Goal: Use online tool/utility: Utilize a website feature to perform a specific function

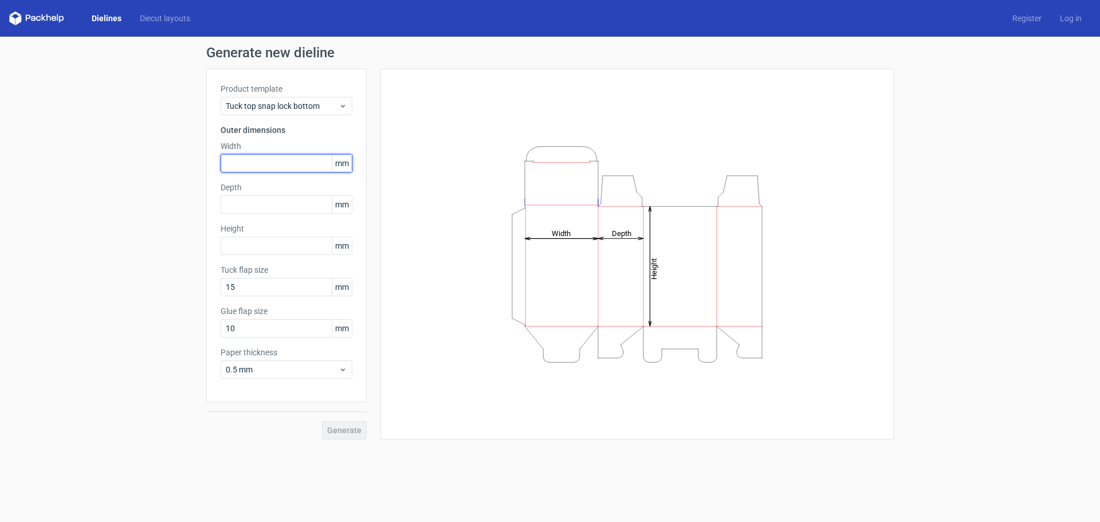
click at [276, 165] on input "text" at bounding box center [287, 163] width 132 height 18
type input "120"
type input "60"
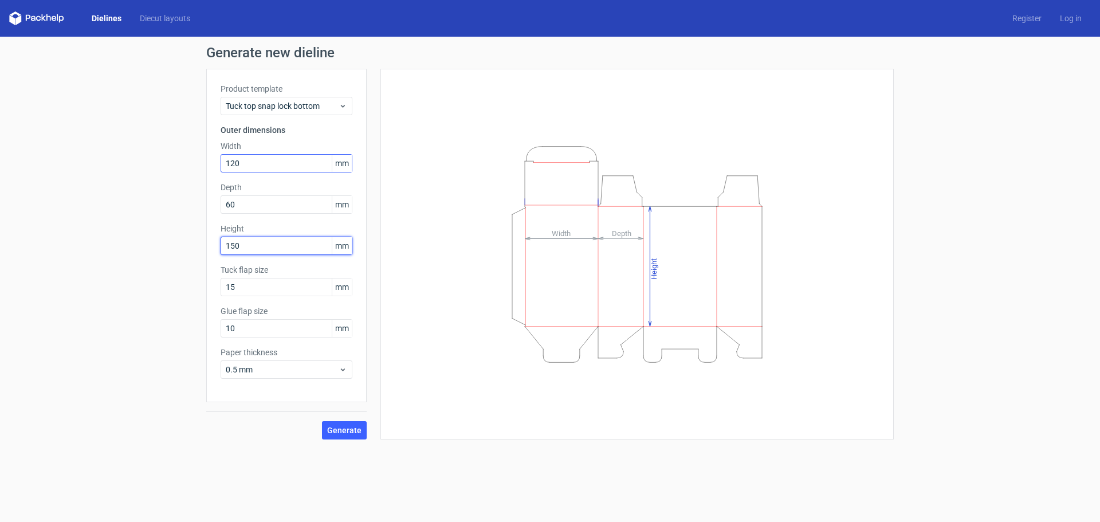
type input "150"
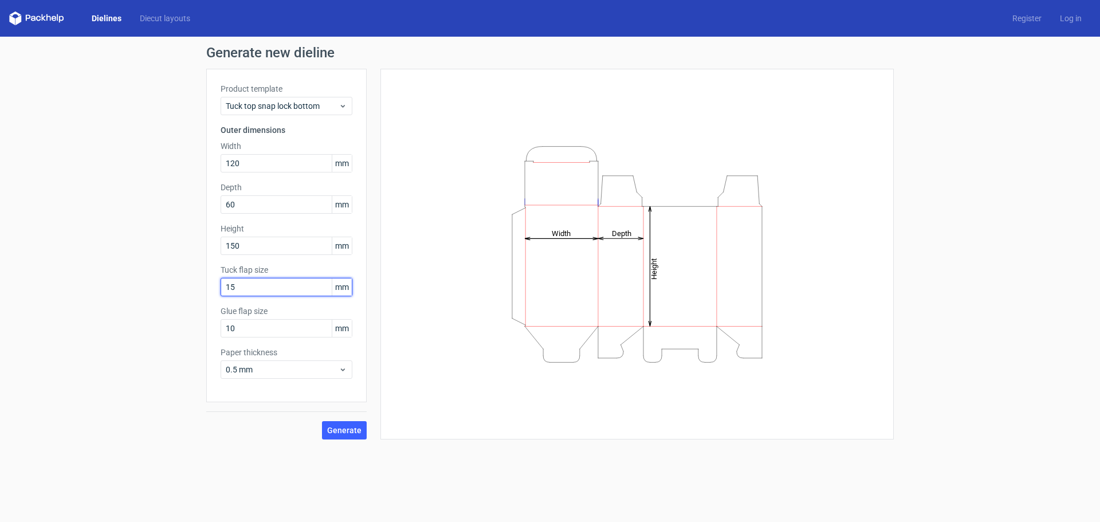
click at [301, 283] on input "15" at bounding box center [287, 287] width 132 height 18
drag, startPoint x: 301, startPoint y: 283, endPoint x: 208, endPoint y: 273, distance: 93.3
click at [195, 272] on div "Generate new dieline Product template Tuck top snap lock bottom Outer dimension…" at bounding box center [550, 243] width 1100 height 412
click at [266, 322] on input "10" at bounding box center [287, 328] width 132 height 18
click at [294, 371] on span "0.5 mm" at bounding box center [282, 369] width 113 height 11
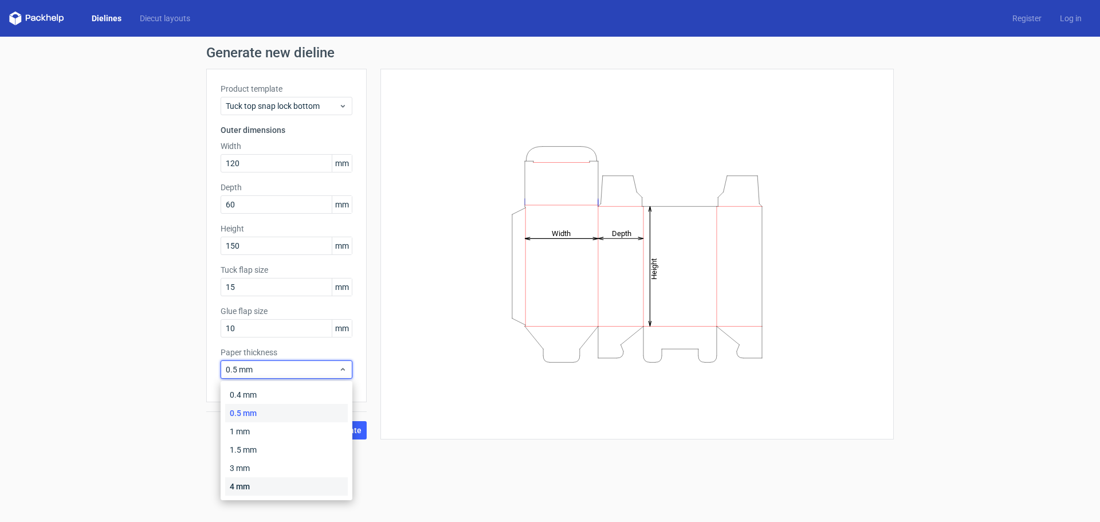
click at [262, 483] on div "4 mm" at bounding box center [286, 486] width 123 height 18
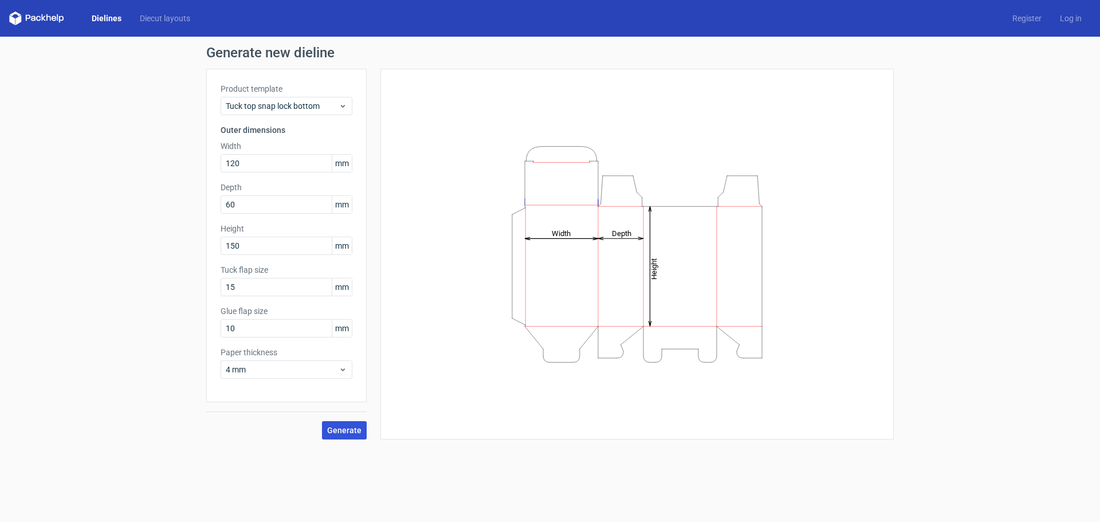
click at [340, 430] on span "Generate" at bounding box center [344, 430] width 34 height 8
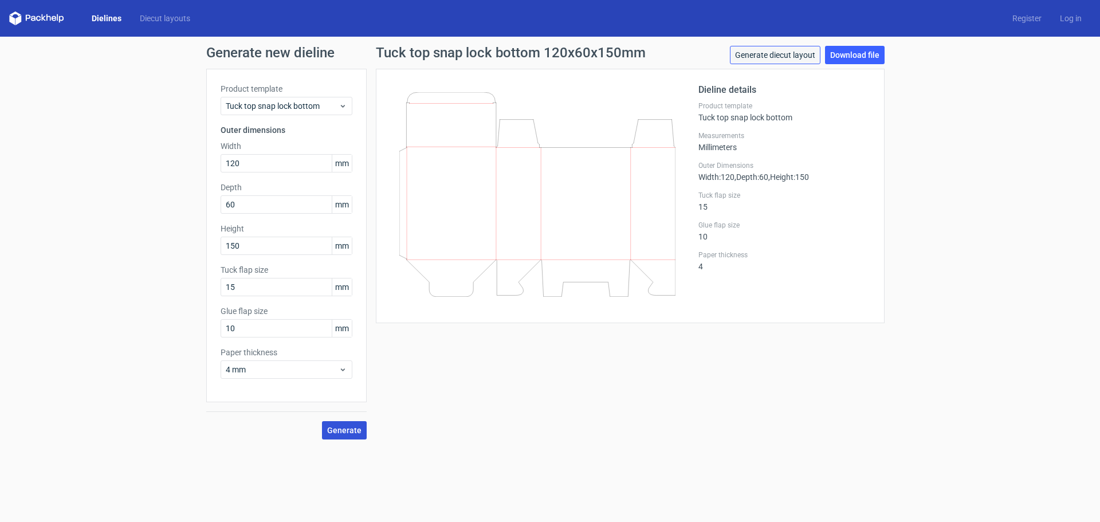
click at [803, 57] on link "Generate diecut layout" at bounding box center [775, 55] width 91 height 18
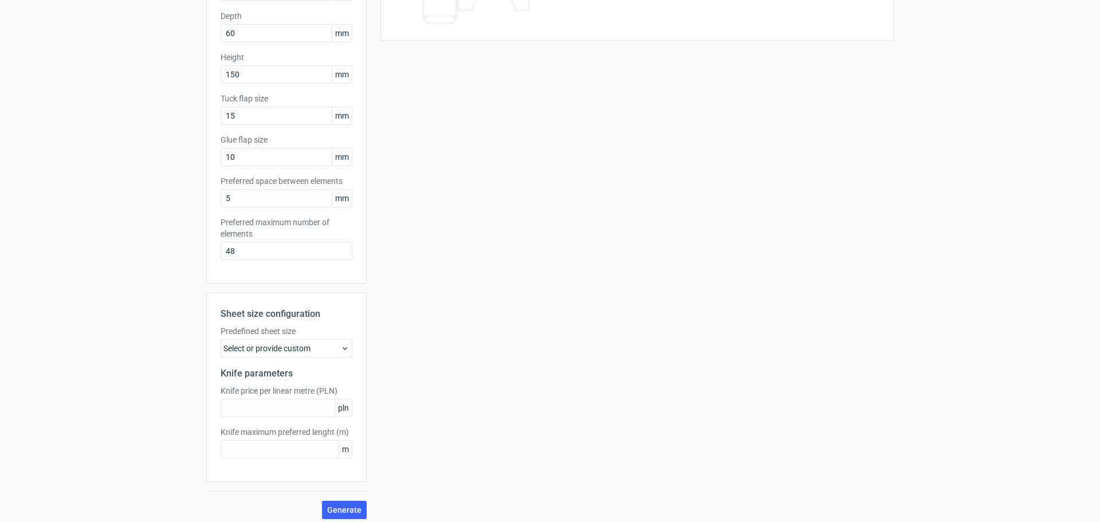
scroll to position [172, 0]
click at [323, 348] on div "Select or provide custom" at bounding box center [287, 348] width 132 height 18
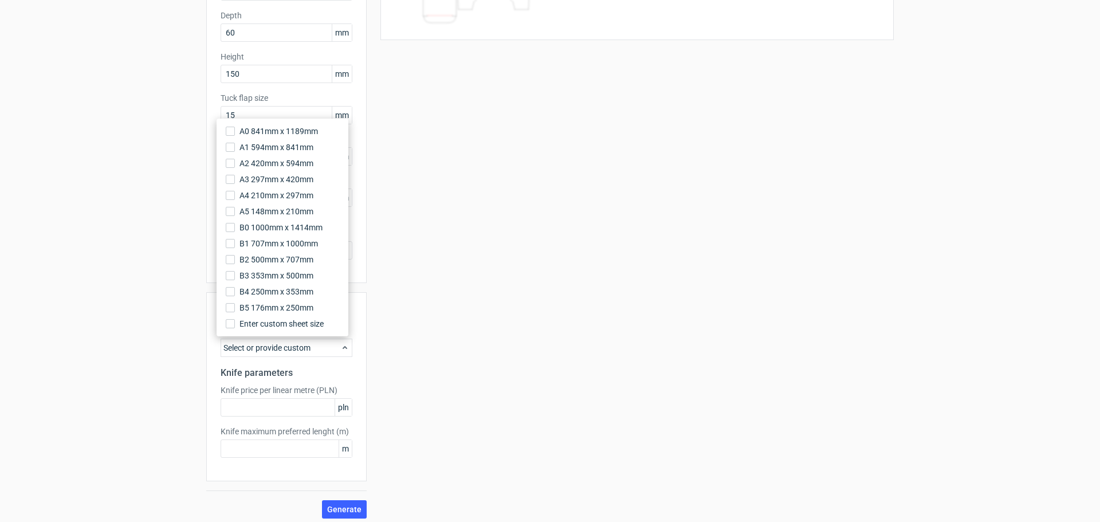
click at [322, 348] on div "Select or provide custom" at bounding box center [287, 348] width 132 height 18
click at [399, 343] on div "Your diecut layouts will be listed here once you generate them Height Depth Wid…" at bounding box center [630, 208] width 527 height 622
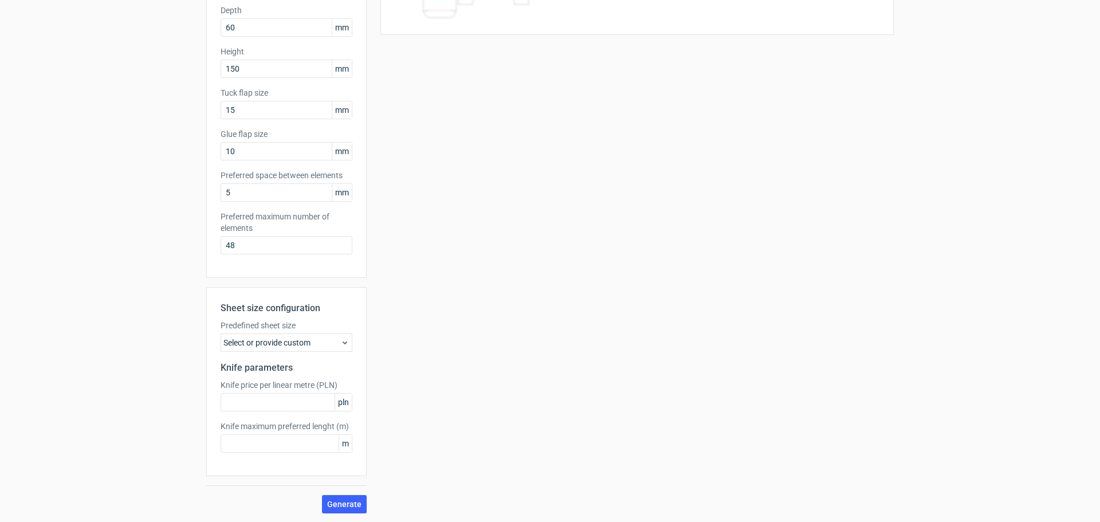
scroll to position [178, 0]
click at [304, 444] on input "text" at bounding box center [287, 443] width 132 height 18
type input "2"
type input "5"
click at [304, 382] on label "Knife price per linear metre (PLN)" at bounding box center [287, 384] width 132 height 11
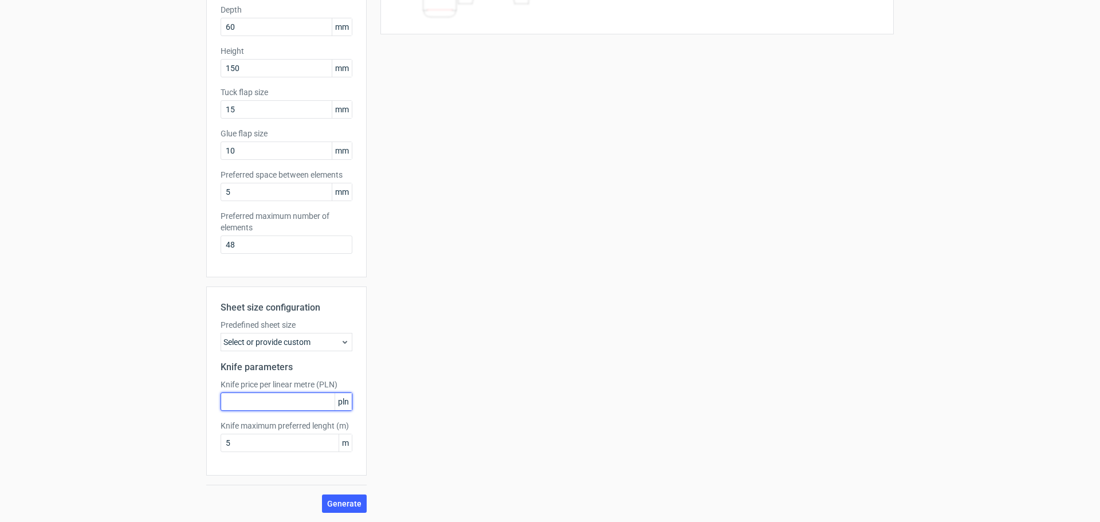
click at [284, 395] on input "text" at bounding box center [287, 402] width 132 height 18
type input "5"
click at [311, 342] on div "Select or provide custom" at bounding box center [287, 342] width 132 height 18
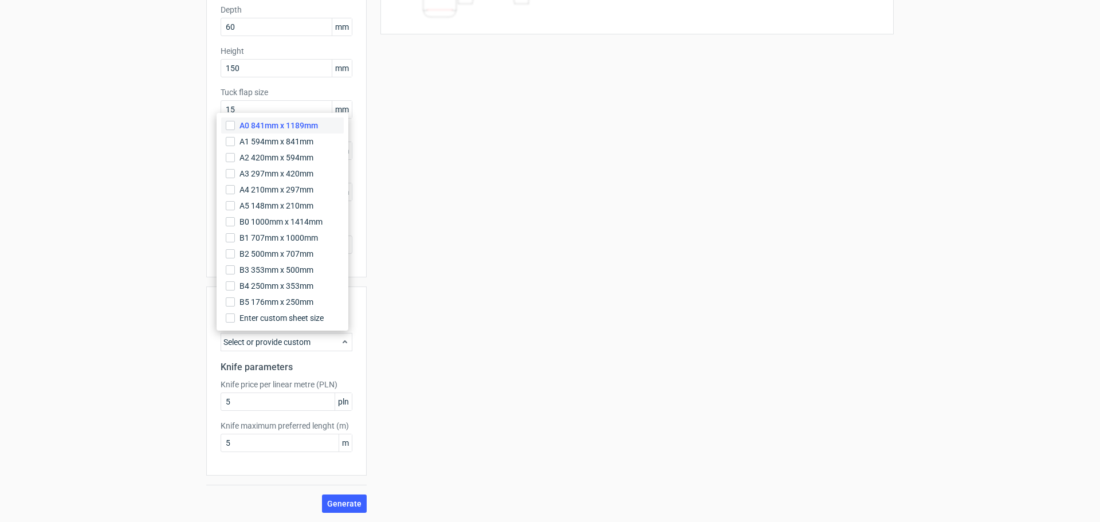
click at [305, 127] on span "A0 841mm x 1189mm" at bounding box center [279, 125] width 79 height 11
click at [235, 127] on input "A0 841mm x 1189mm" at bounding box center [230, 125] width 9 height 9
click at [342, 503] on span "Generate" at bounding box center [344, 504] width 34 height 8
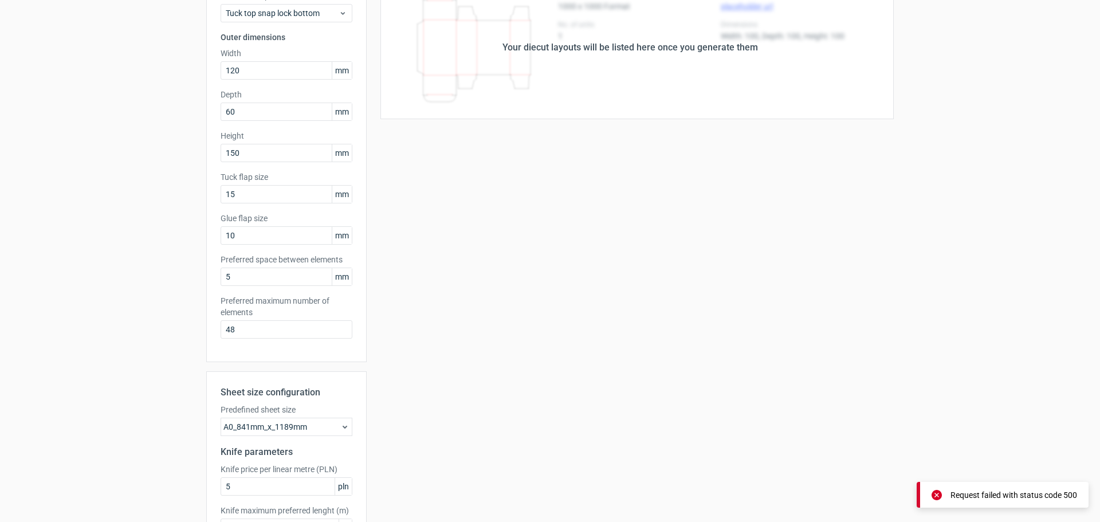
scroll to position [0, 0]
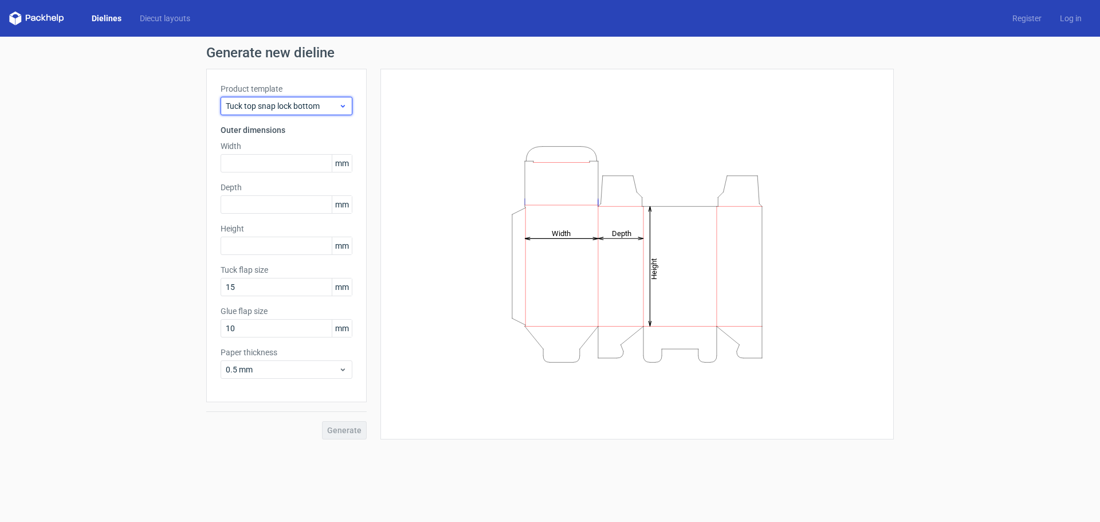
click at [316, 103] on span "Tuck top snap lock bottom" at bounding box center [282, 105] width 113 height 11
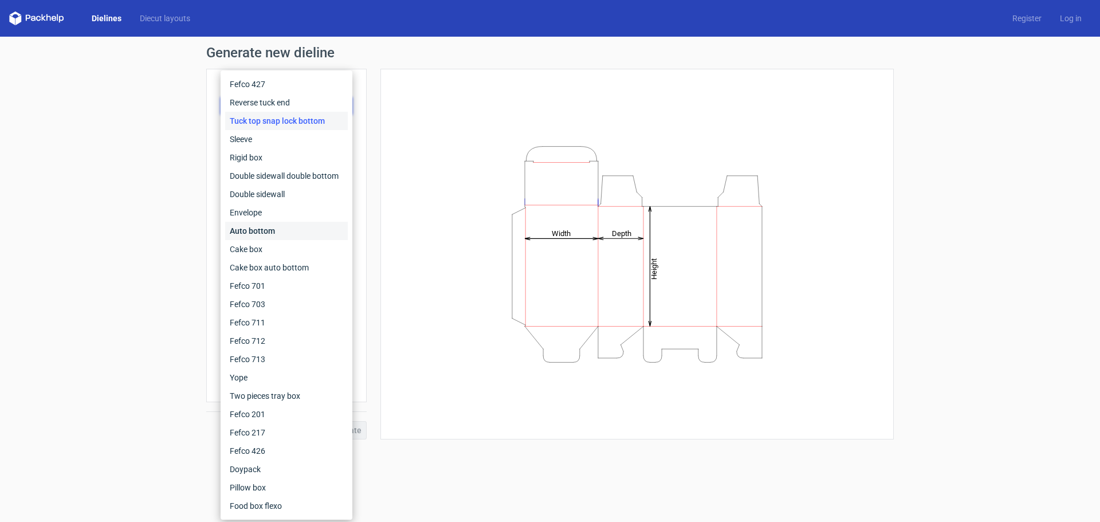
click at [296, 229] on div "Auto bottom" at bounding box center [286, 231] width 123 height 18
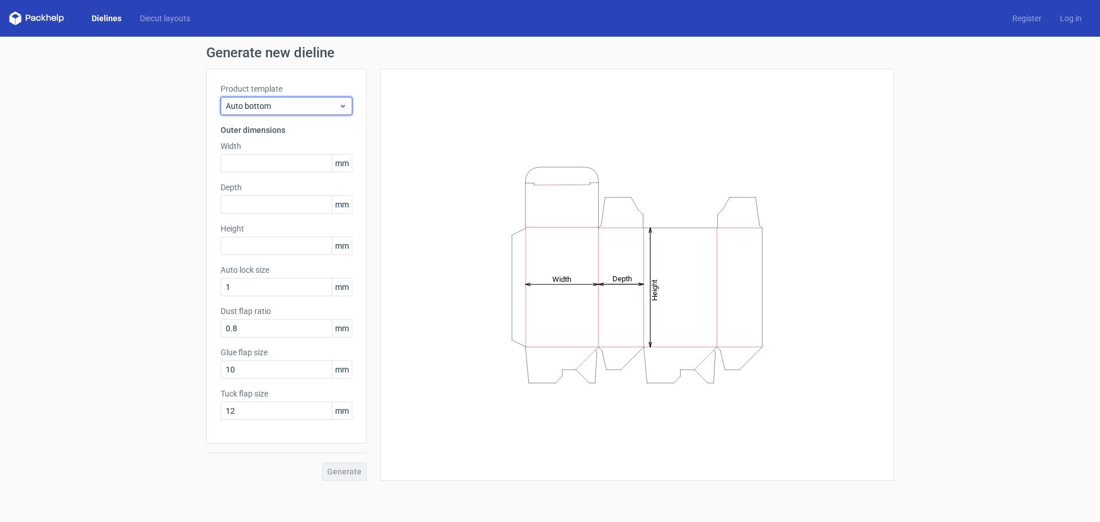
click at [314, 110] on span "Auto bottom" at bounding box center [282, 105] width 113 height 11
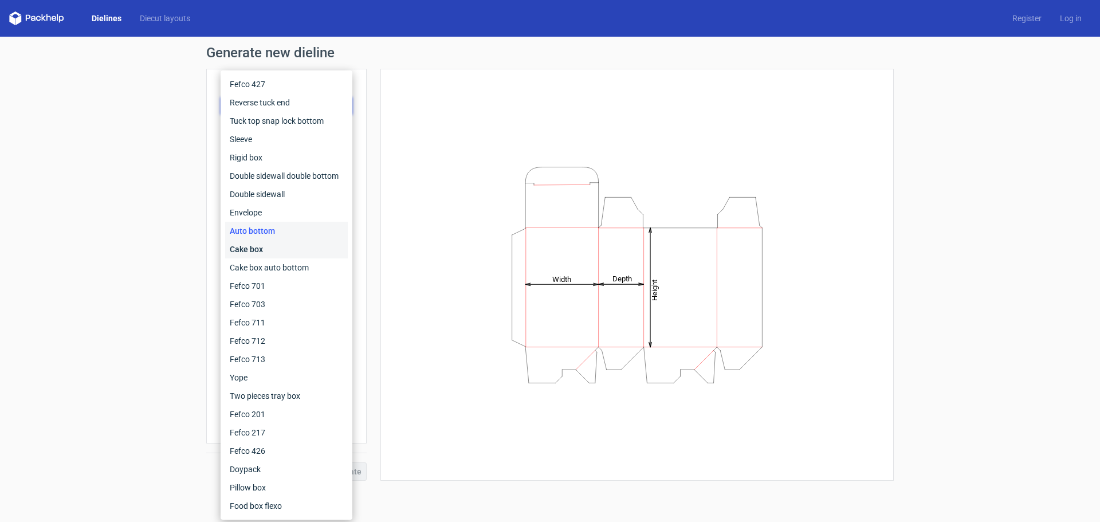
click at [298, 242] on div "Cake box" at bounding box center [286, 249] width 123 height 18
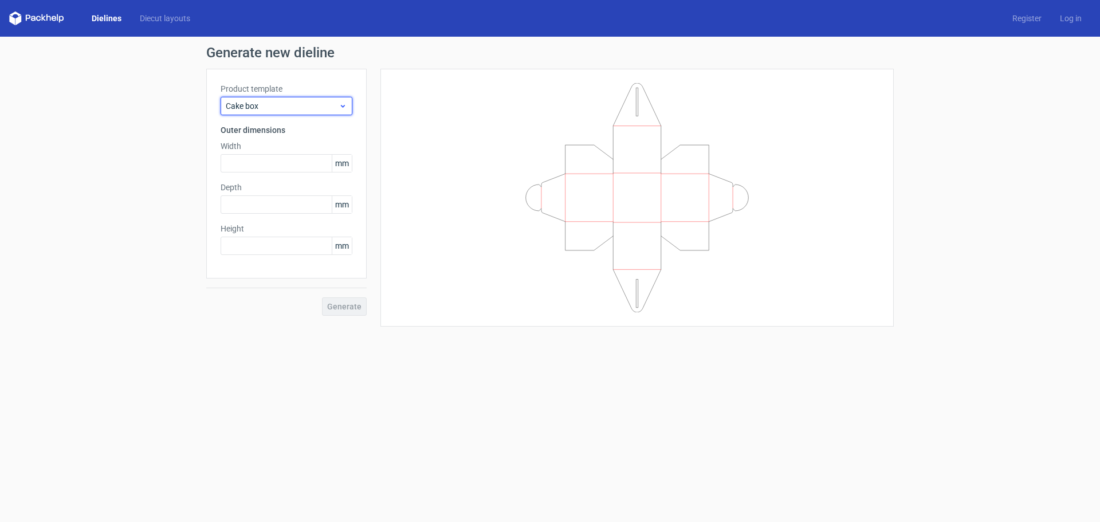
click at [296, 100] on span "Cake box" at bounding box center [282, 105] width 113 height 11
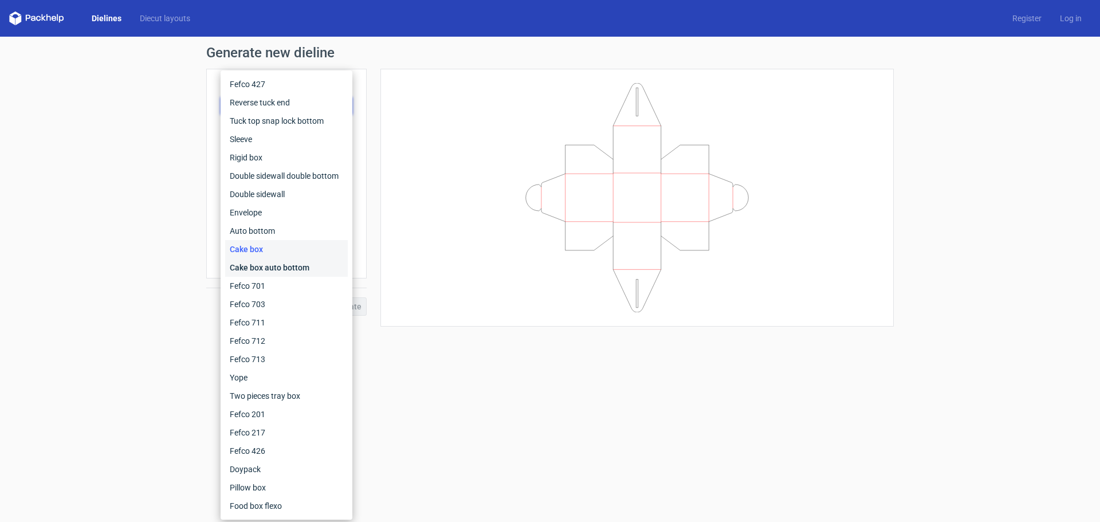
click at [304, 262] on div "Cake box auto bottom" at bounding box center [286, 267] width 123 height 18
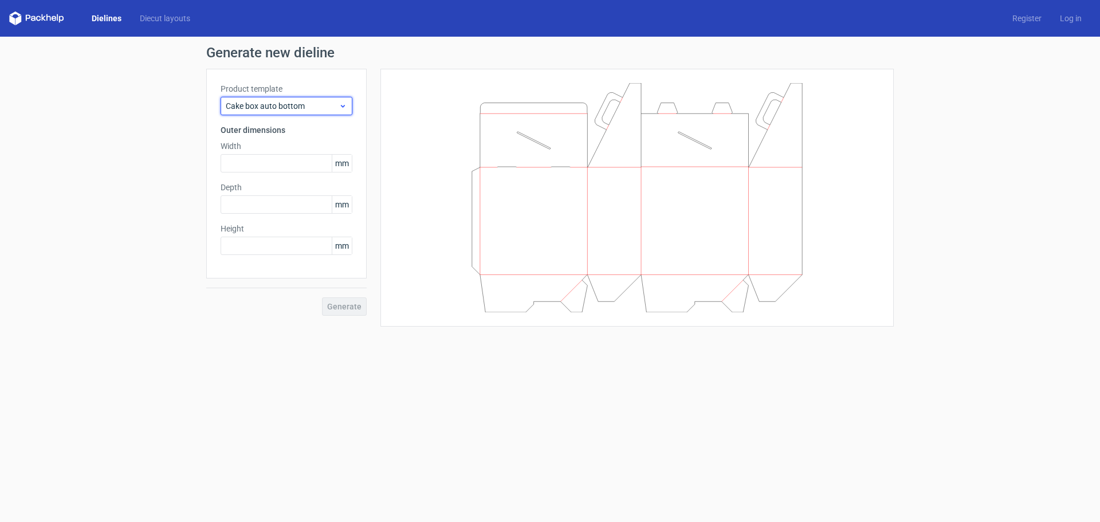
click at [303, 108] on span "Cake box auto bottom" at bounding box center [282, 105] width 113 height 11
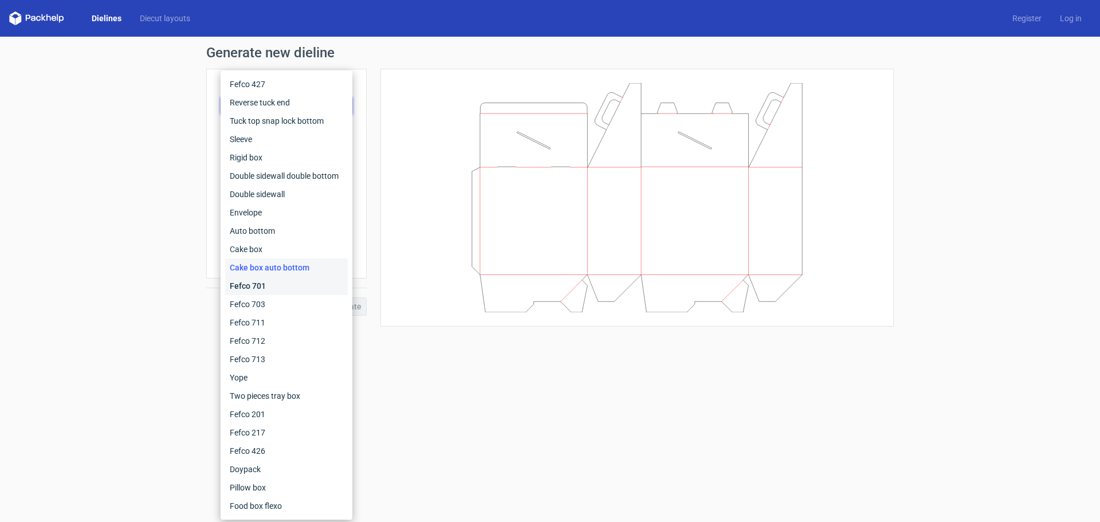
click at [278, 283] on div "Fefco 701" at bounding box center [286, 286] width 123 height 18
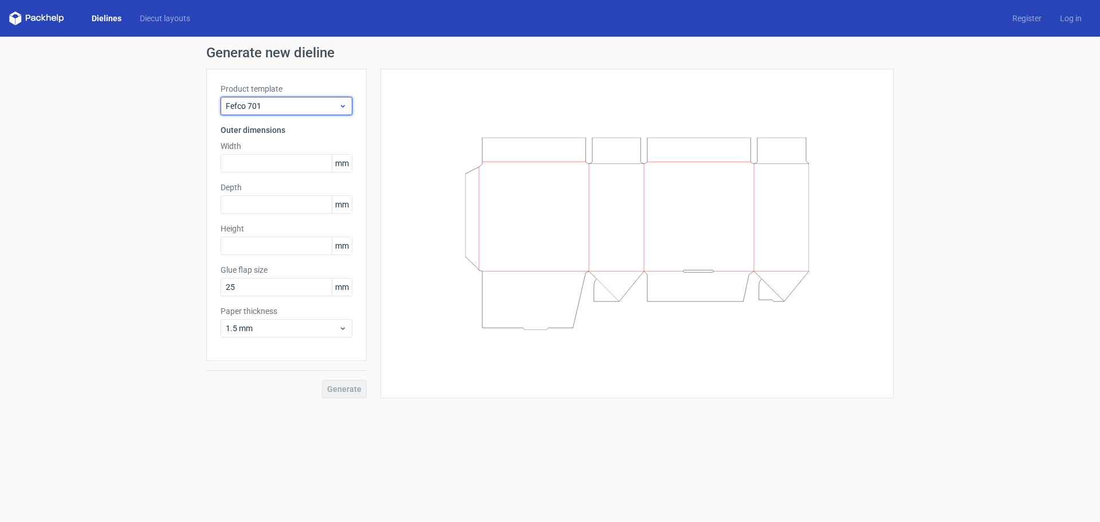
click at [313, 108] on span "Fefco 701" at bounding box center [282, 105] width 113 height 11
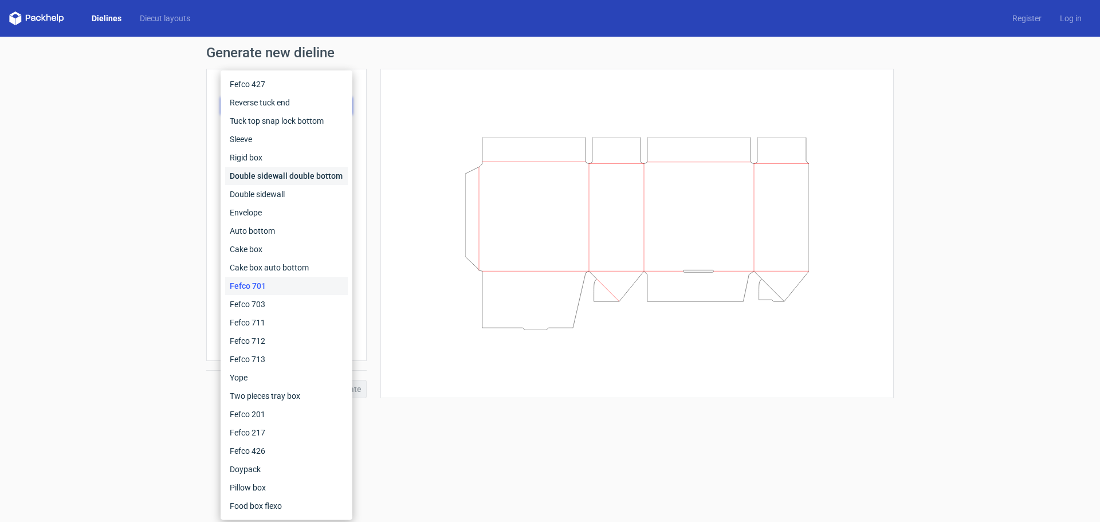
click at [264, 178] on div "Double sidewall double bottom" at bounding box center [286, 176] width 123 height 18
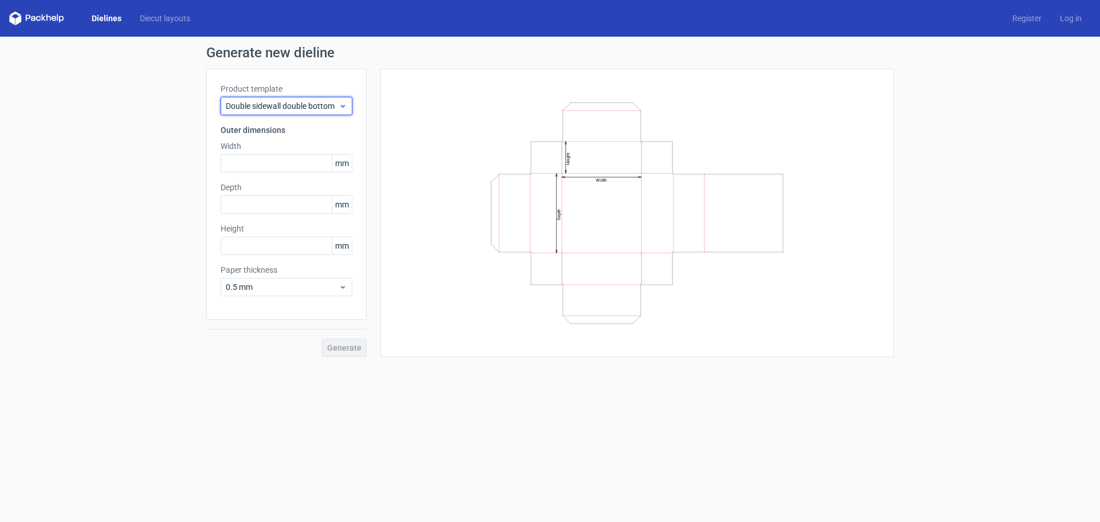
click at [320, 105] on span "Double sidewall double bottom" at bounding box center [282, 105] width 113 height 11
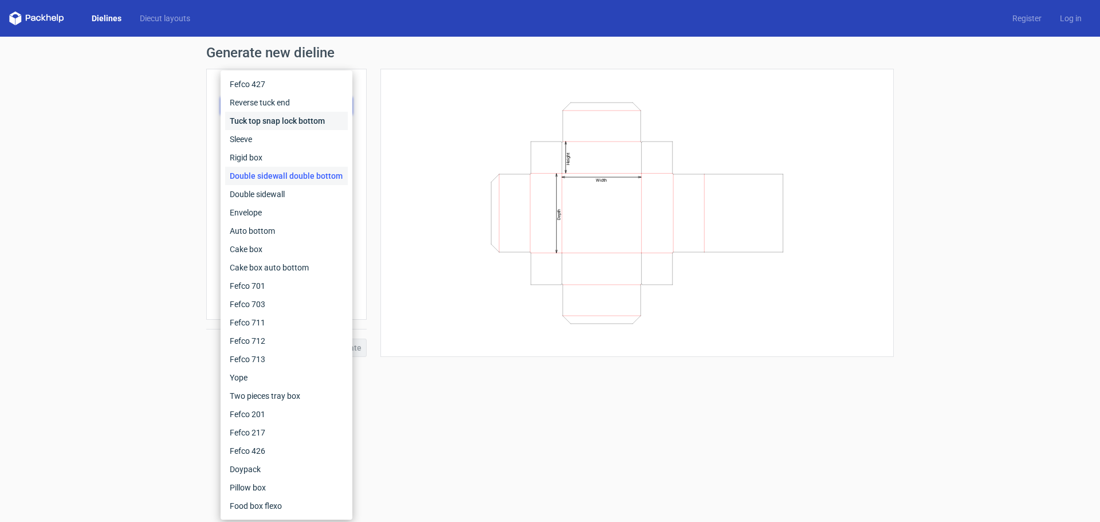
click at [303, 119] on div "Tuck top snap lock bottom" at bounding box center [286, 121] width 123 height 18
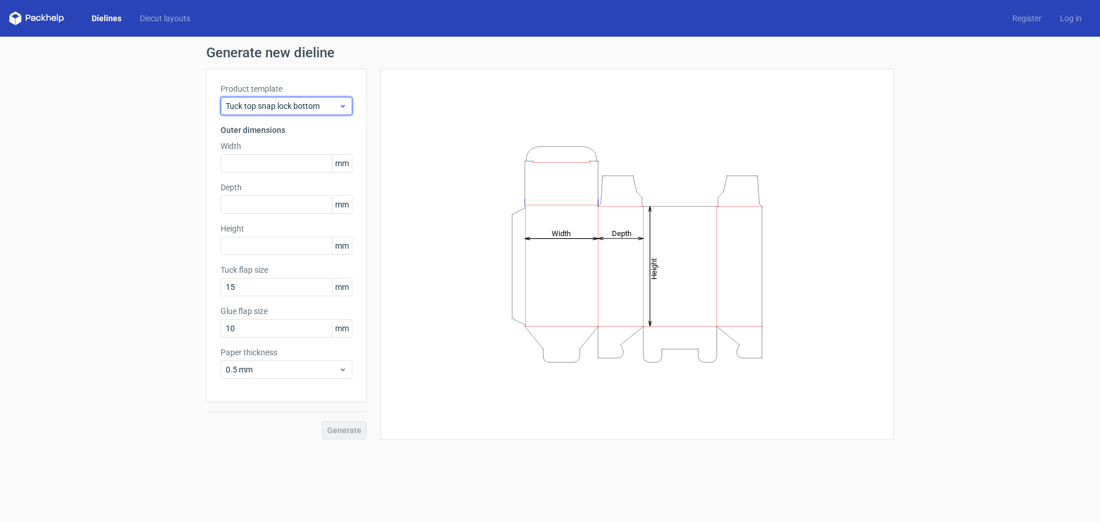
click at [306, 100] on span "Tuck top snap lock bottom" at bounding box center [282, 105] width 113 height 11
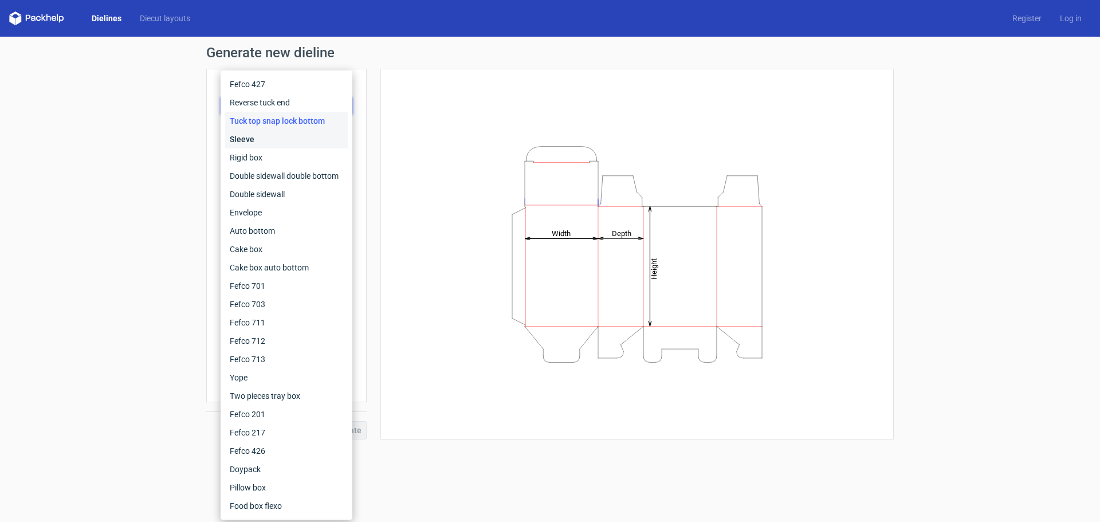
click at [294, 142] on div "Sleeve" at bounding box center [286, 139] width 123 height 18
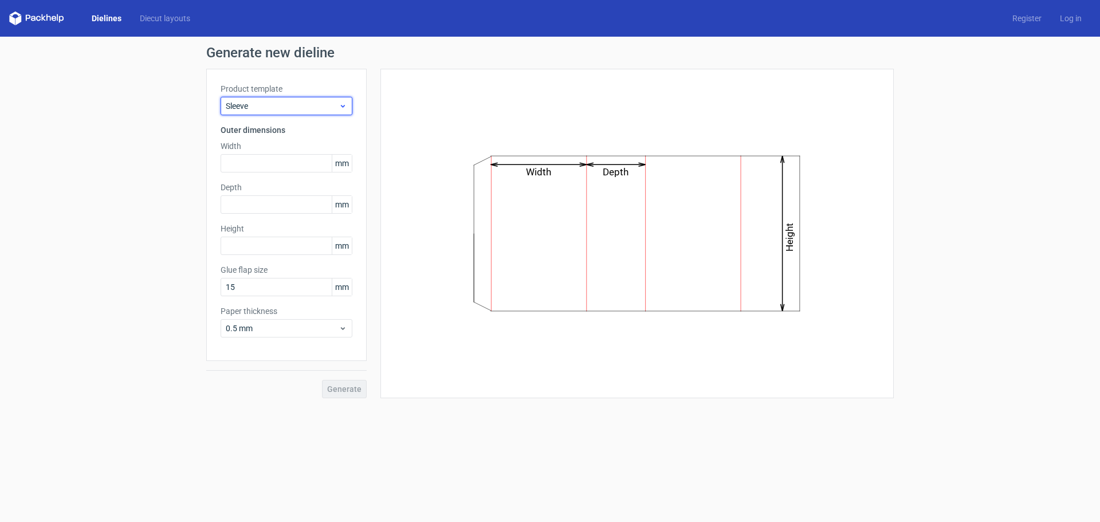
click at [315, 99] on div "Sleeve" at bounding box center [287, 106] width 132 height 18
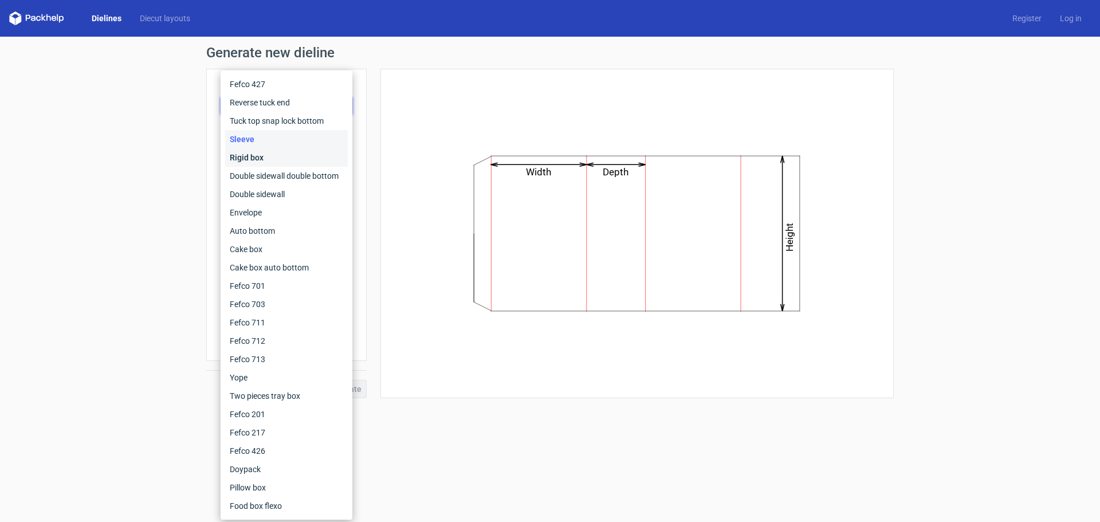
click at [298, 152] on div "Rigid box" at bounding box center [286, 157] width 123 height 18
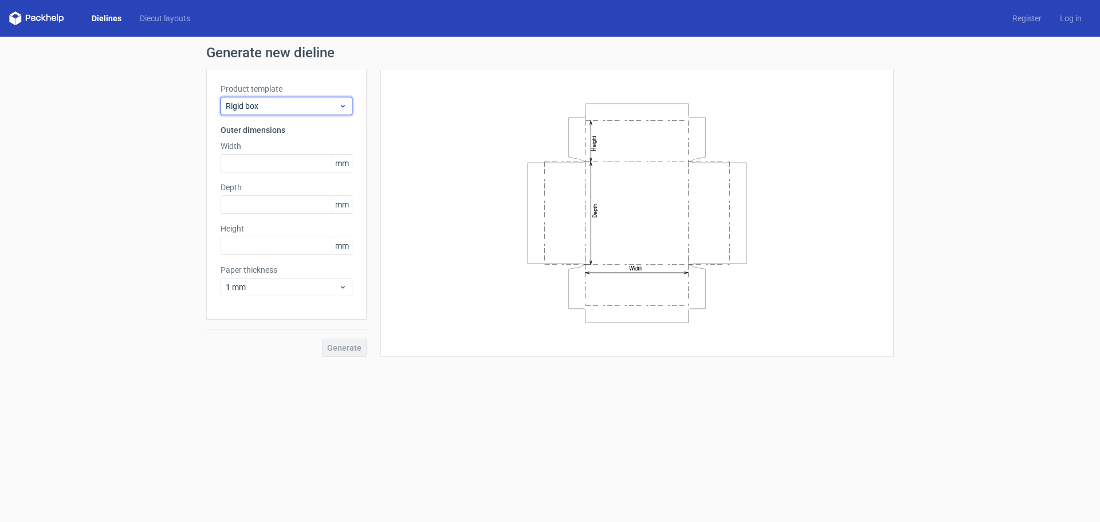
click at [307, 103] on span "Rigid box" at bounding box center [282, 105] width 113 height 11
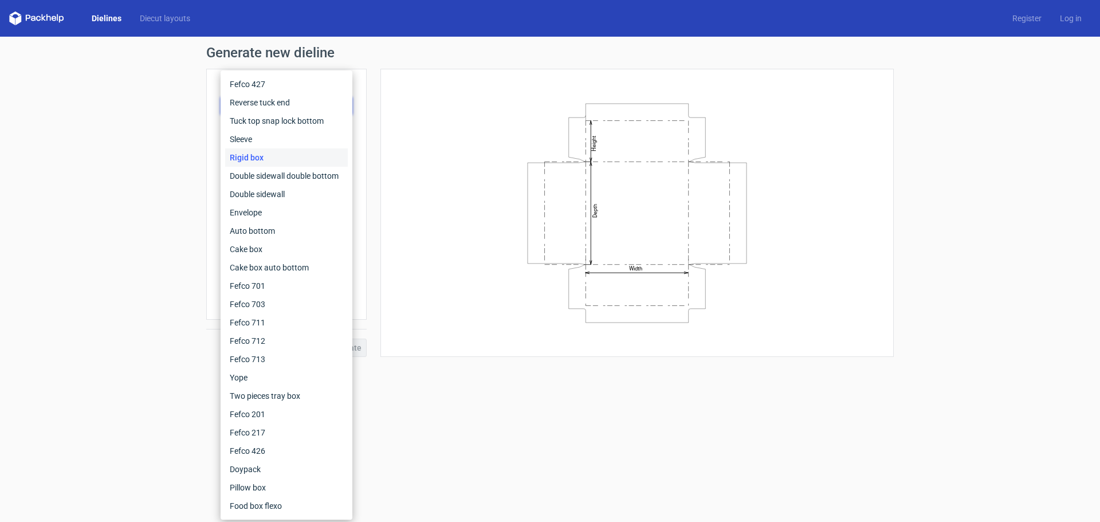
click at [97, 13] on link "Dielines" at bounding box center [107, 18] width 48 height 11
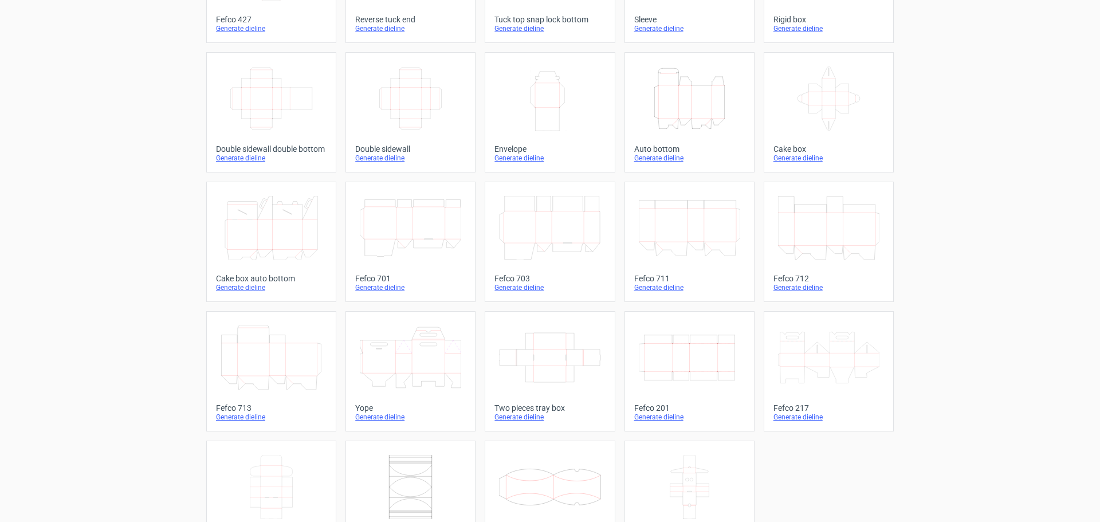
scroll to position [194, 0]
